Goal: Find specific page/section: Find specific page/section

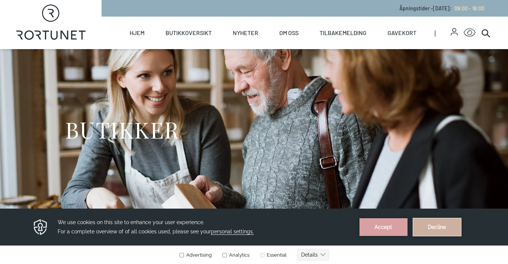
drag, startPoint x: 429, startPoint y: 224, endPoint x: 429, endPoint y: 428, distance: 203.8
click at [429, 224] on button "Decline" at bounding box center [437, 228] width 48 height 18
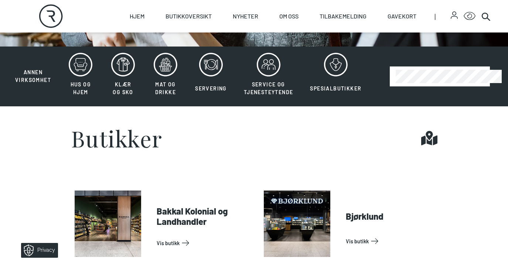
scroll to position [210, 0]
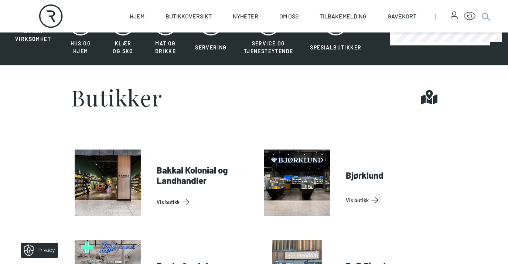
click at [485, 15] on icon at bounding box center [486, 16] width 9 height 9
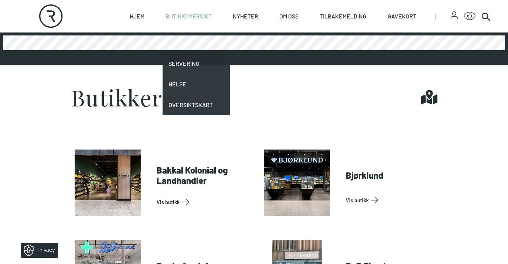
click at [182, 15] on link "Butikkoversikt" at bounding box center [189, 16] width 46 height 33
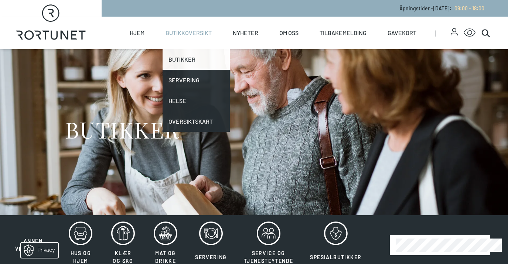
click at [182, 58] on link "Butikker" at bounding box center [196, 59] width 67 height 21
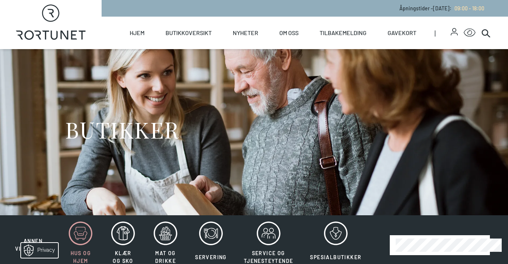
click at [83, 232] on icon at bounding box center [81, 234] width 24 height 24
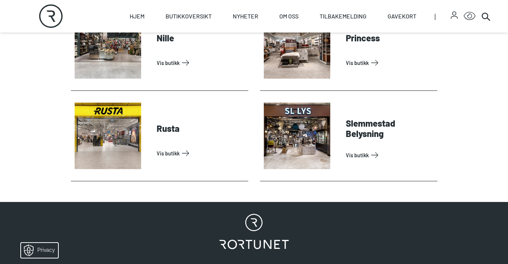
scroll to position [535, 0]
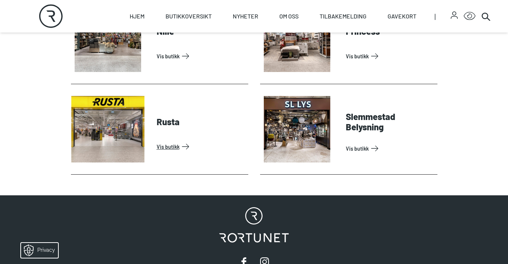
click at [169, 147] on link "Vis butikk" at bounding box center [201, 147] width 89 height 12
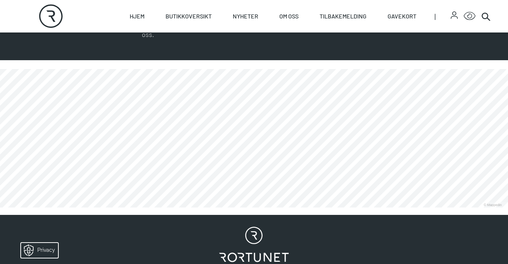
scroll to position [422, 0]
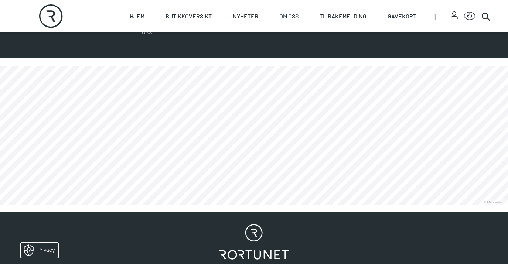
click at [0, 205] on link at bounding box center [0, 205] width 0 height 0
